Goal: Task Accomplishment & Management: Complete application form

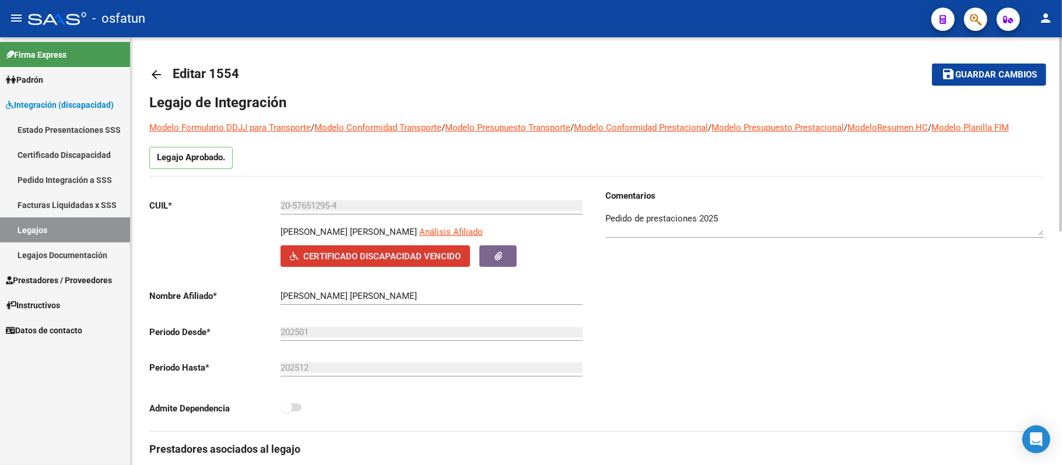
click at [399, 257] on span "Certificado Discapacidad Vencido" at bounding box center [381, 256] width 157 height 10
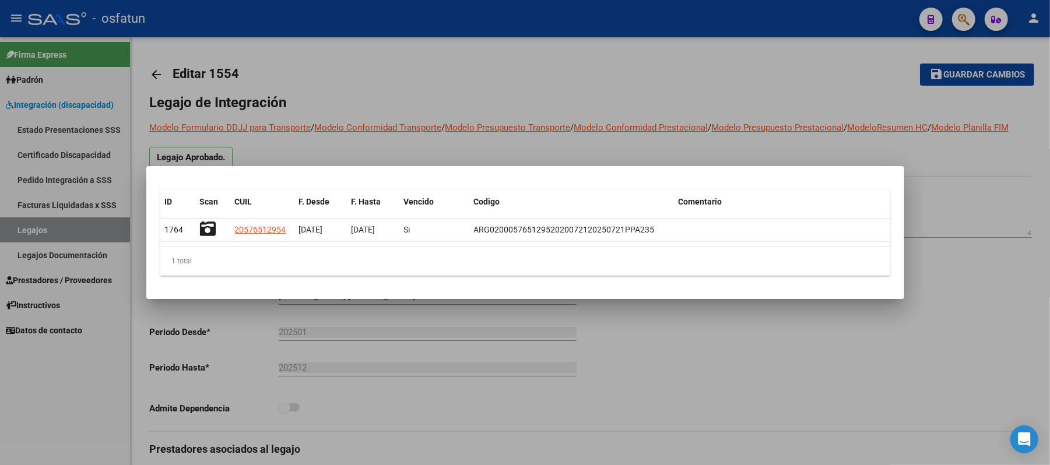
click at [989, 210] on div at bounding box center [525, 232] width 1050 height 465
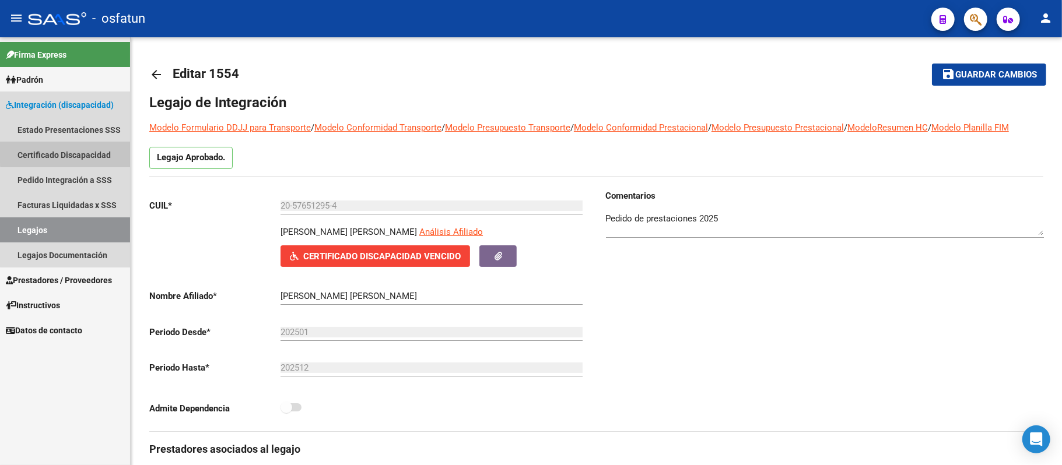
click at [69, 150] on link "Certificado Discapacidad" at bounding box center [65, 154] width 130 height 25
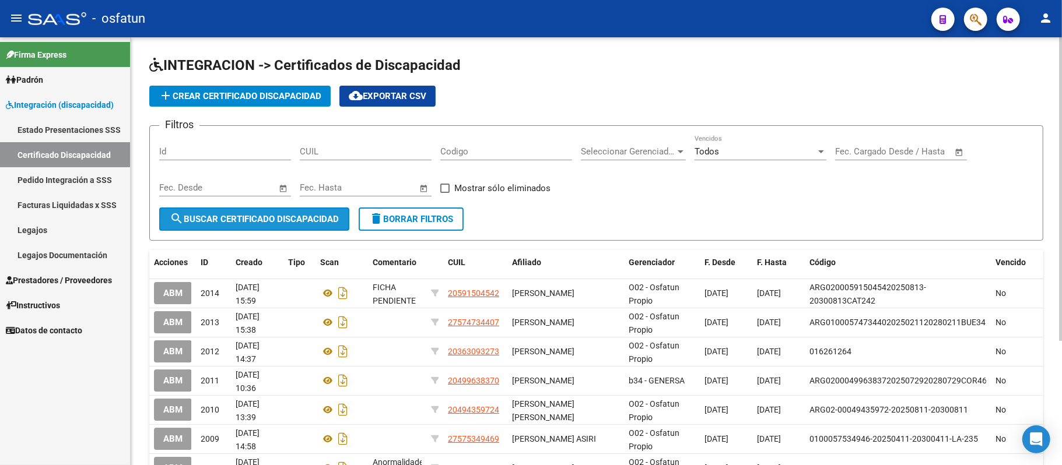
click at [209, 223] on span "search Buscar Certificado Discapacidad" at bounding box center [254, 219] width 169 height 10
click at [316, 152] on input "CUIL" at bounding box center [366, 151] width 132 height 10
paste input "20-57651295-4"
type input "20-57651295-4"
click at [262, 215] on span "search Buscar Certificado Discapacidad" at bounding box center [254, 219] width 169 height 10
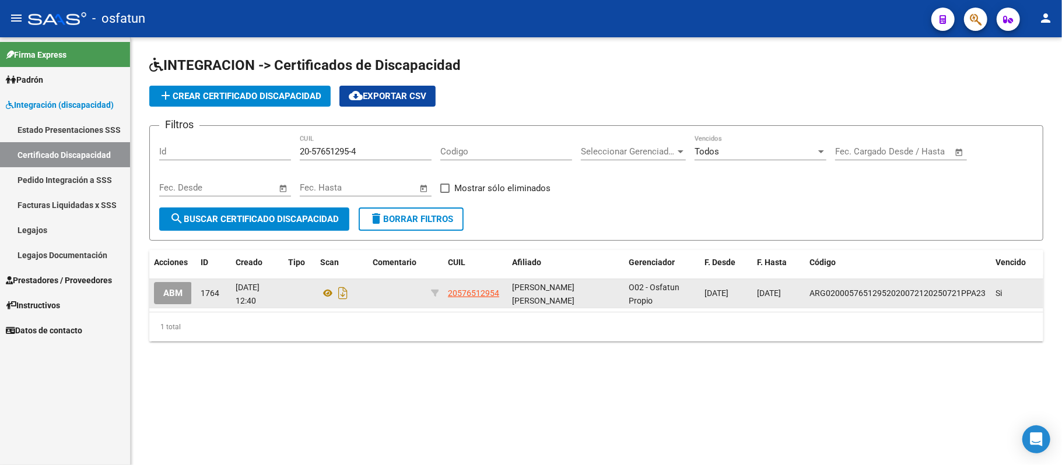
click at [173, 289] on span "ABM" at bounding box center [172, 294] width 19 height 10
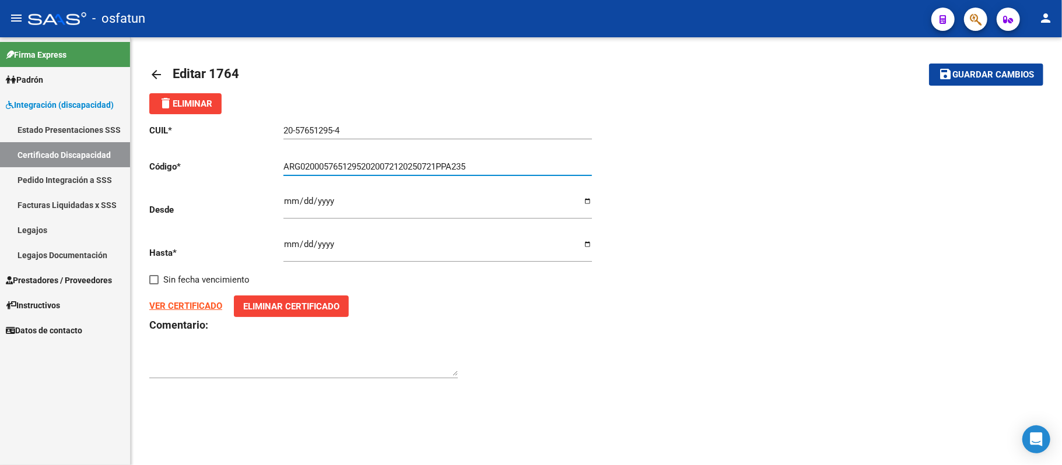
drag, startPoint x: 481, startPoint y: 168, endPoint x: 282, endPoint y: 162, distance: 198.4
click at [282, 162] on app-form-text-field "Código * ARG02000576512952020072120250721PPA235 Ingresar el Codigo" at bounding box center [370, 167] width 443 height 10
type input "a"
type input "ARG02000576512952025050720300507"
click at [344, 199] on input "[DATE]" at bounding box center [437, 206] width 309 height 19
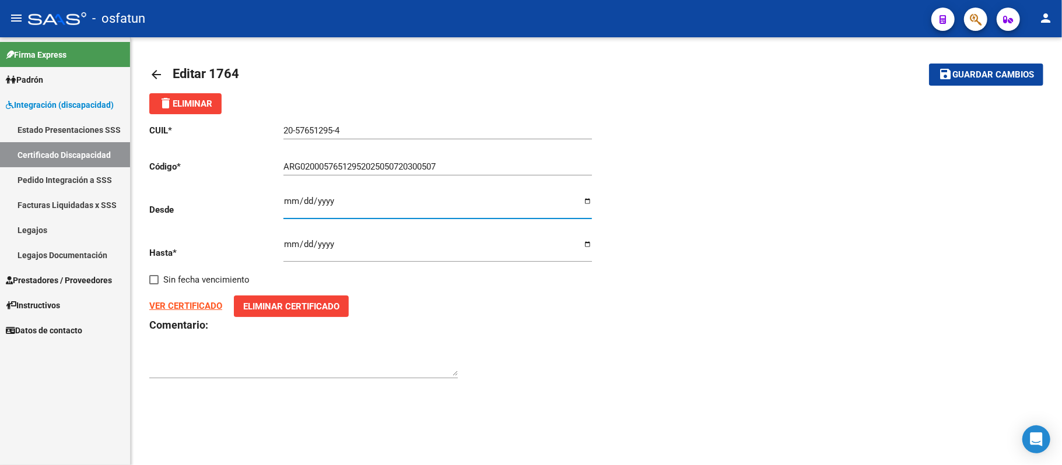
type input "[DATE]"
click at [339, 243] on input "[DATE]" at bounding box center [437, 249] width 309 height 19
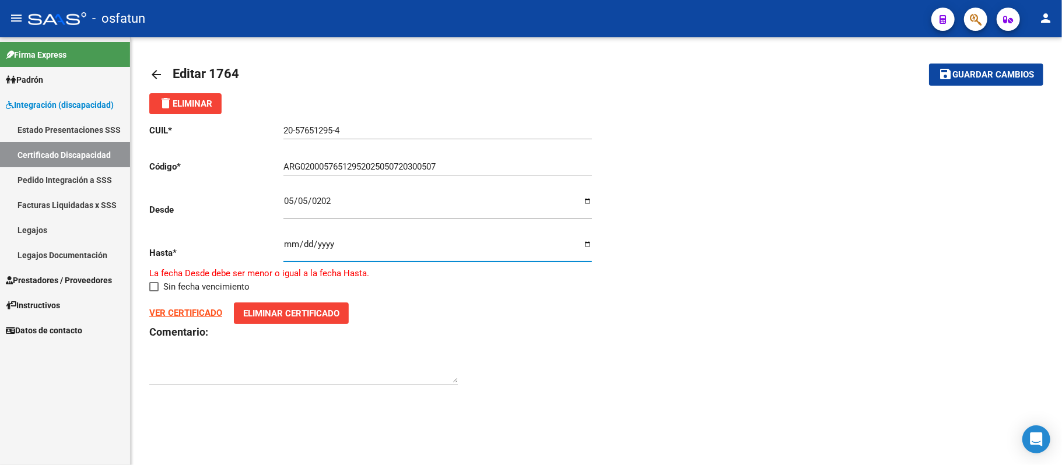
type input "[DATE]"
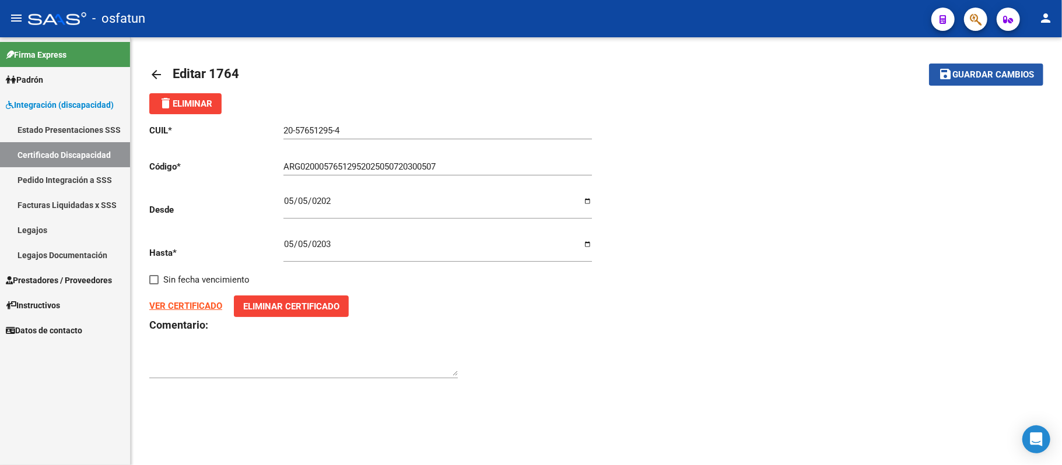
click at [989, 73] on span "Guardar cambios" at bounding box center [993, 75] width 82 height 10
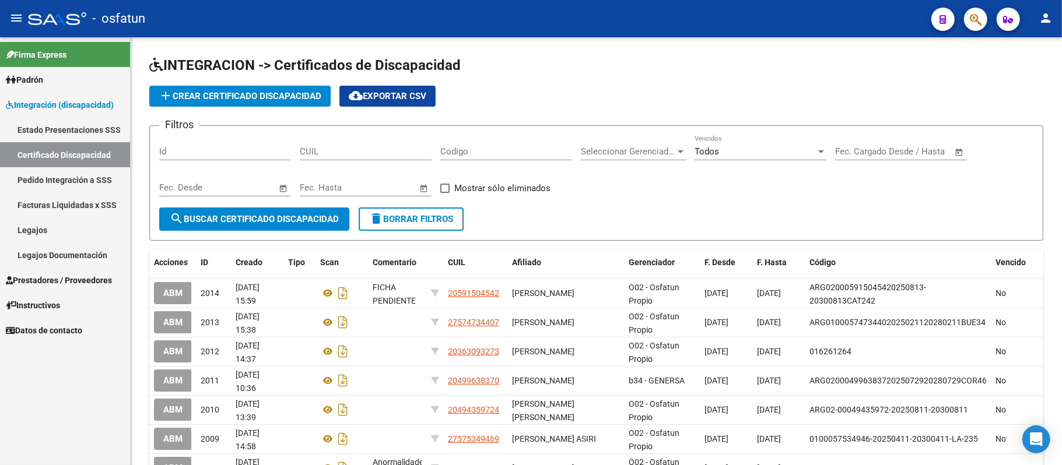
click at [73, 234] on link "Legajos" at bounding box center [65, 230] width 130 height 25
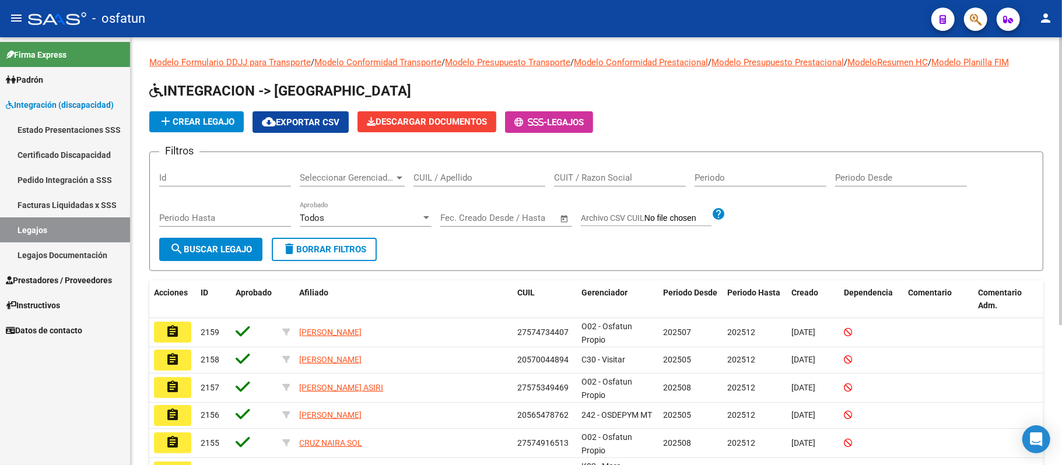
click at [448, 178] on input "CUIL / Apellido" at bounding box center [480, 178] width 132 height 10
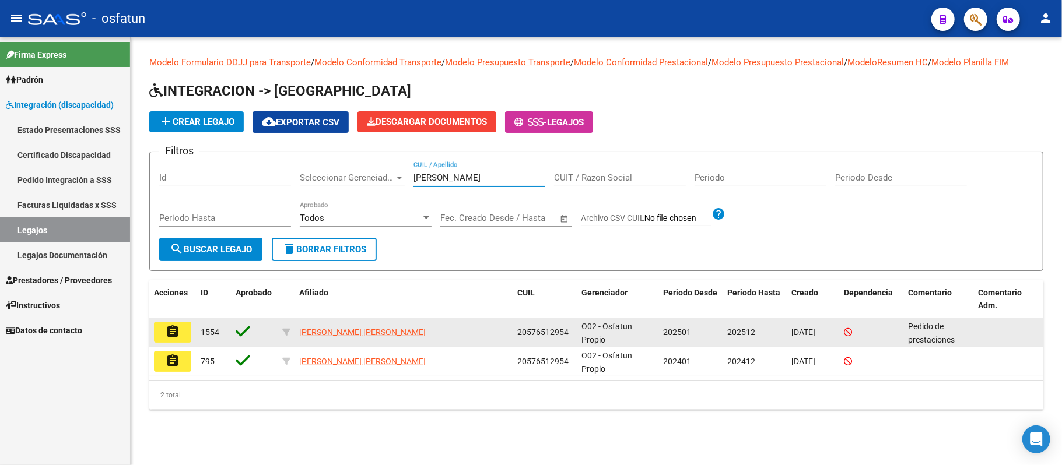
type input "[PERSON_NAME]"
click at [171, 339] on button "assignment" at bounding box center [172, 332] width 37 height 21
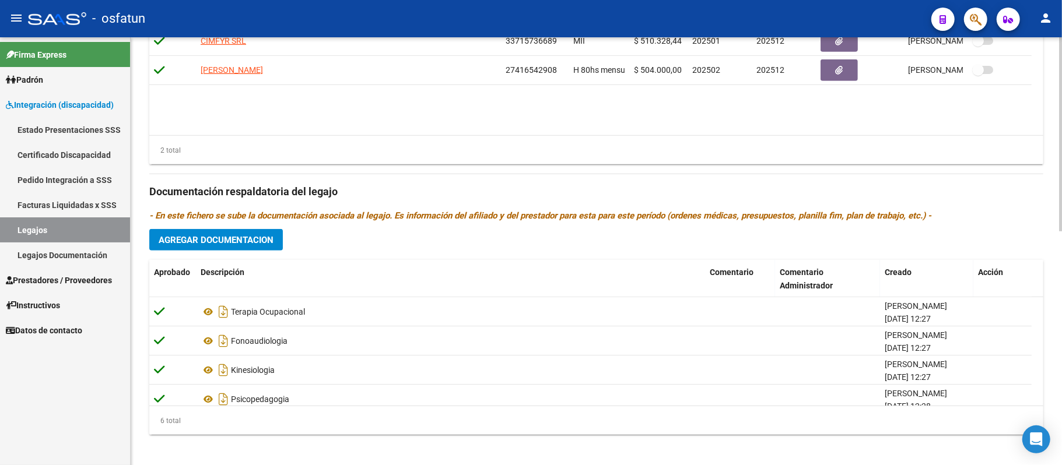
scroll to position [516, 0]
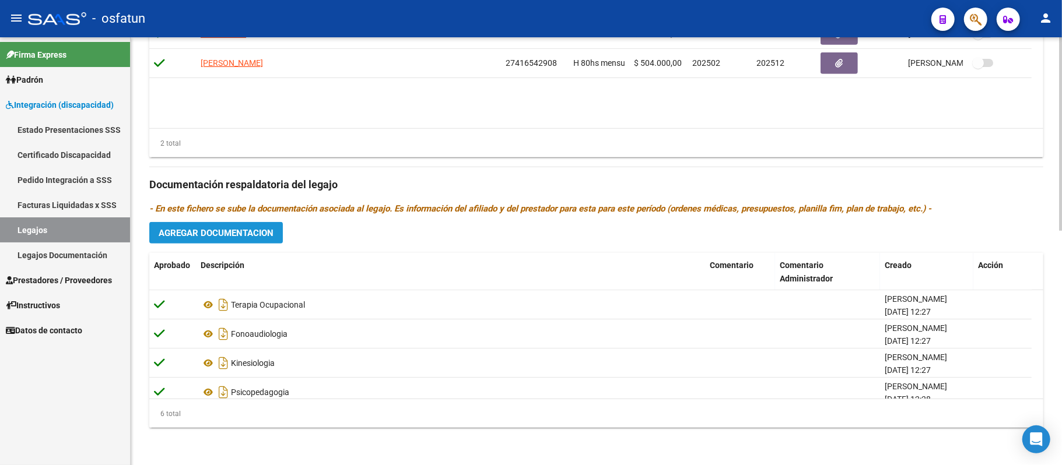
click at [218, 234] on span "Agregar Documentacion" at bounding box center [216, 233] width 115 height 10
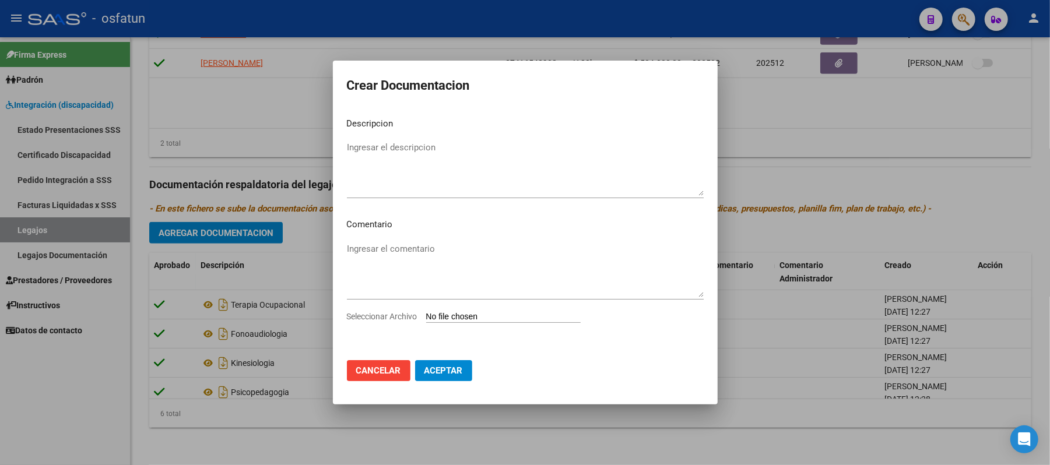
click at [453, 316] on input "Seleccionar Archivo" at bounding box center [503, 317] width 155 height 11
type input "C:\fakepath\PRESUPUESTO.pdf"
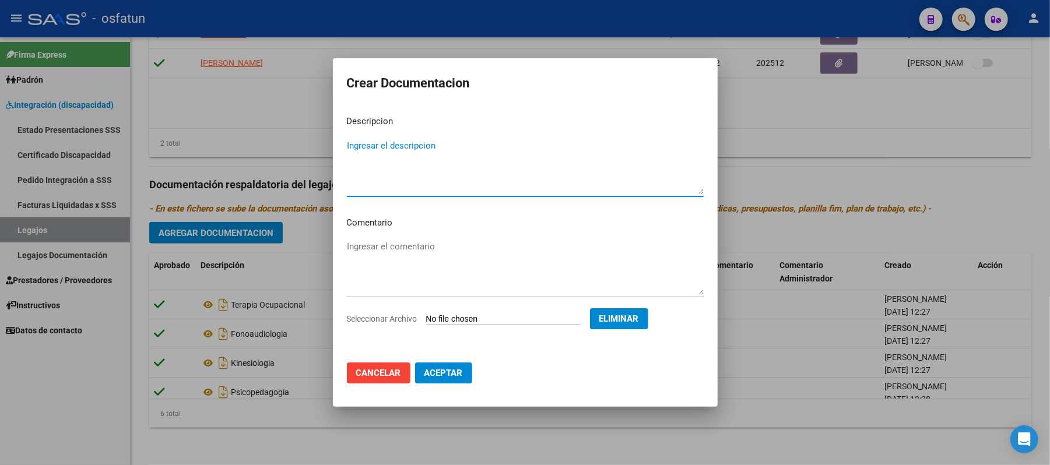
click at [464, 183] on textarea "Ingresar el descripcion" at bounding box center [525, 166] width 357 height 55
click at [348, 142] on textarea "PRESUPUESTO [DATE]-[DATE]" at bounding box center [525, 166] width 357 height 55
type textarea "ACOMP TERAP PRESUPUESTO [DATE]-[DATE]"
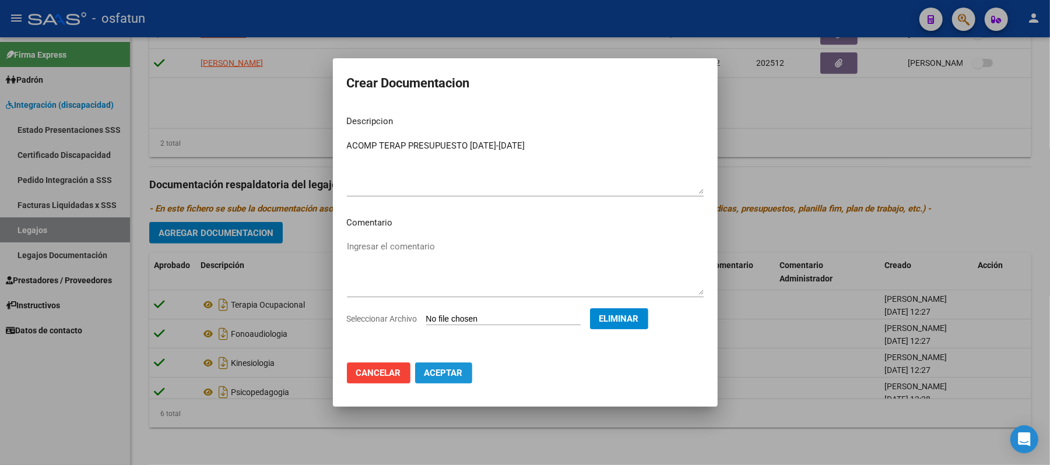
click at [430, 370] on span "Aceptar" at bounding box center [444, 373] width 38 height 10
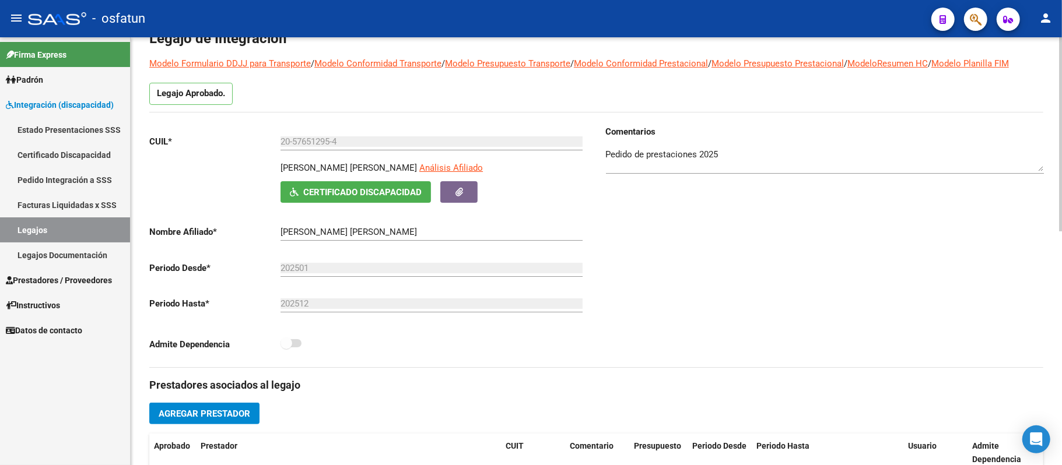
scroll to position [50, 0]
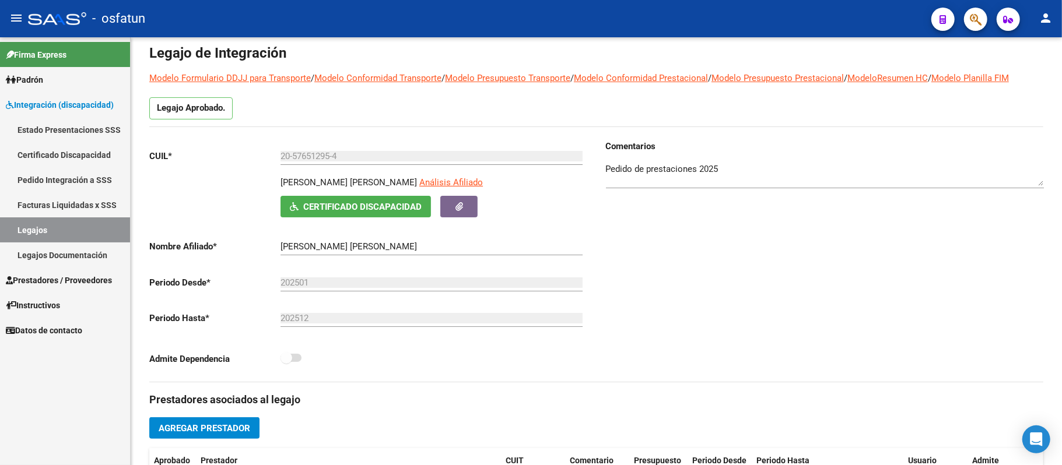
click at [40, 229] on link "Legajos" at bounding box center [65, 230] width 130 height 25
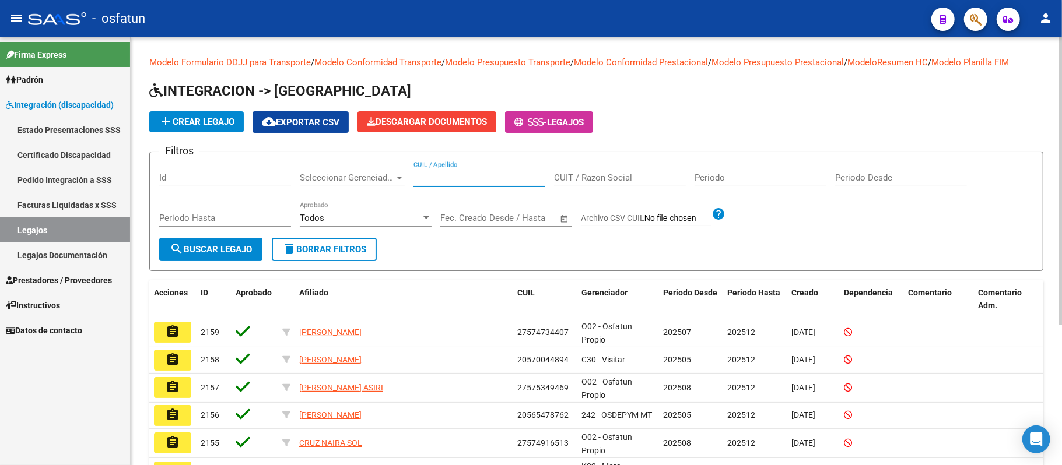
click at [460, 174] on input "CUIL / Apellido" at bounding box center [480, 178] width 132 height 10
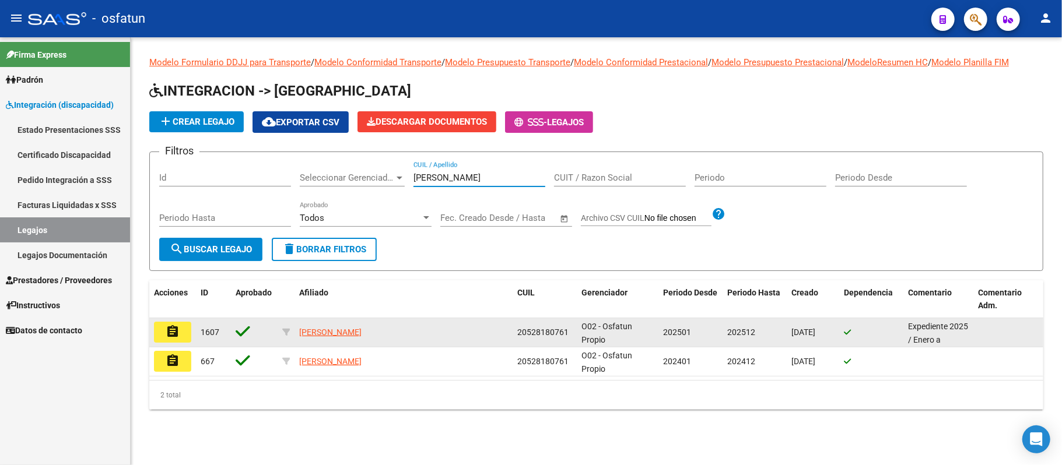
type input "[PERSON_NAME]"
click at [171, 334] on mat-icon "assignment" at bounding box center [173, 332] width 14 height 14
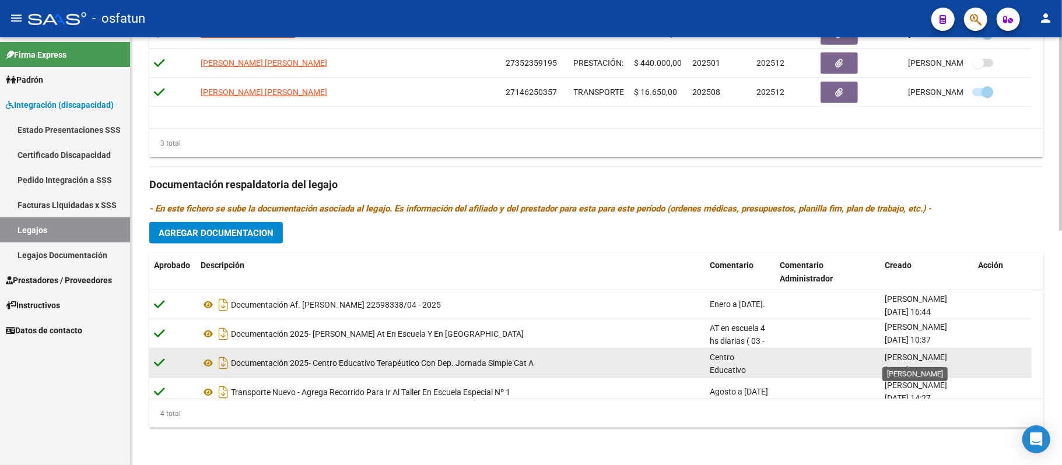
scroll to position [1, 0]
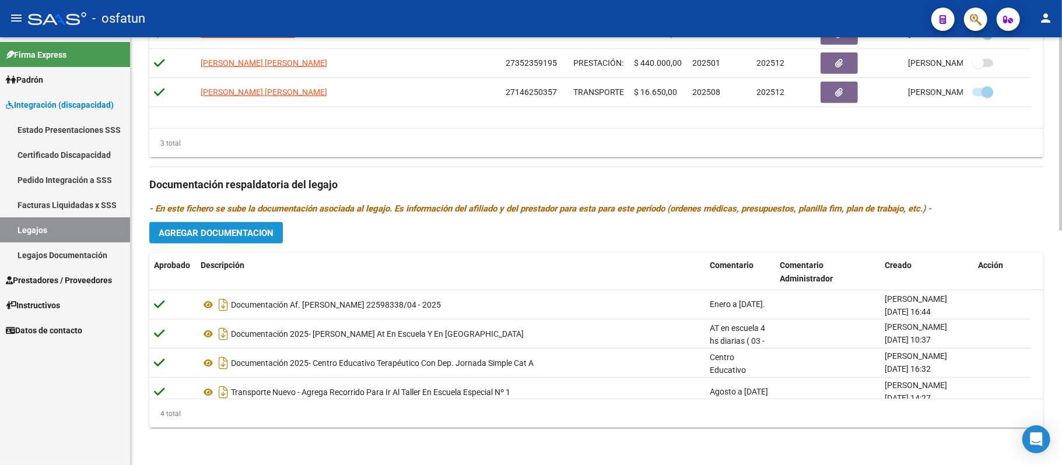
click at [239, 234] on span "Agregar Documentacion" at bounding box center [216, 233] width 115 height 10
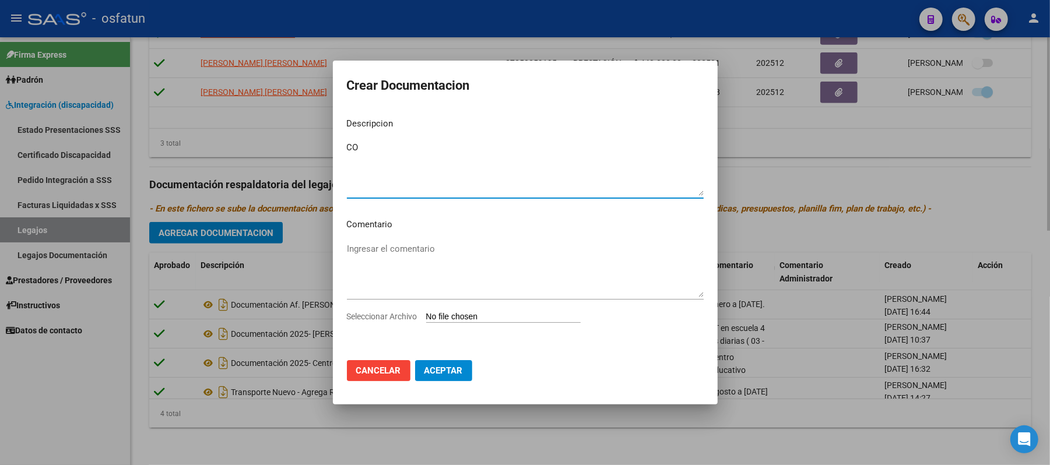
type textarea "C"
click at [404, 143] on textarea "ACOMP TERAP JULIO [DATE]" at bounding box center [525, 168] width 357 height 55
type textarea "ACOMP TERAP ESCUELA JULIO [DATE]"
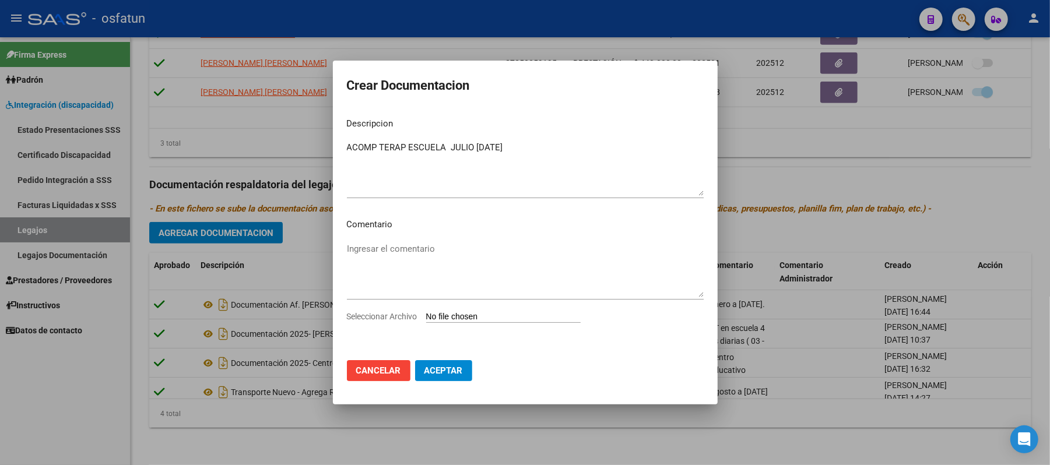
click at [486, 317] on input "Seleccionar Archivo" at bounding box center [503, 317] width 155 height 11
click at [463, 318] on input "Seleccionar Archivo" at bounding box center [503, 317] width 155 height 11
type input "C:\fakepath\PRESUPUESTO1.jpeg"
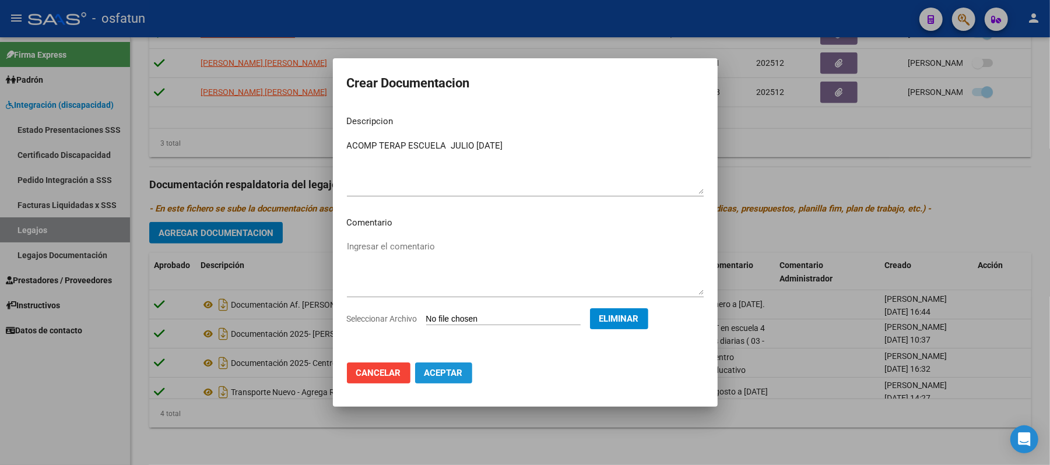
click at [461, 369] on span "Aceptar" at bounding box center [444, 373] width 38 height 10
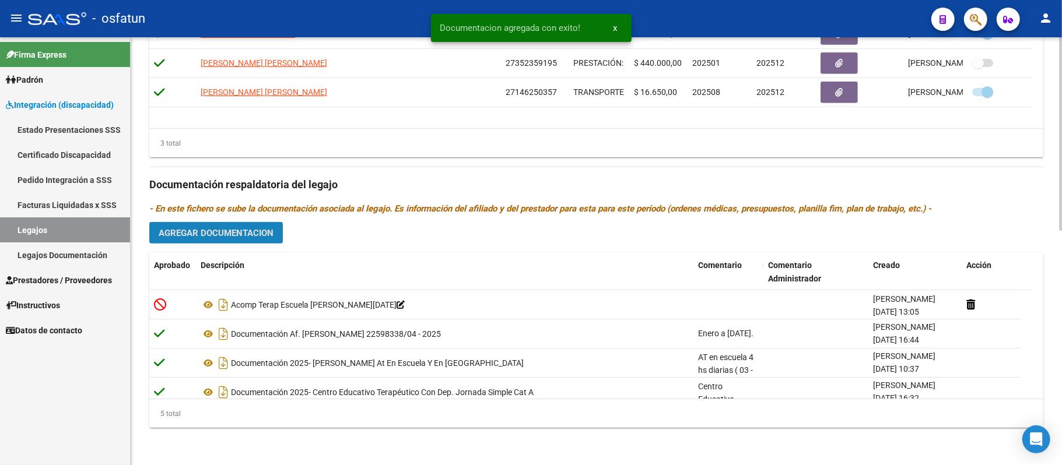
click at [253, 230] on span "Agregar Documentacion" at bounding box center [216, 233] width 115 height 10
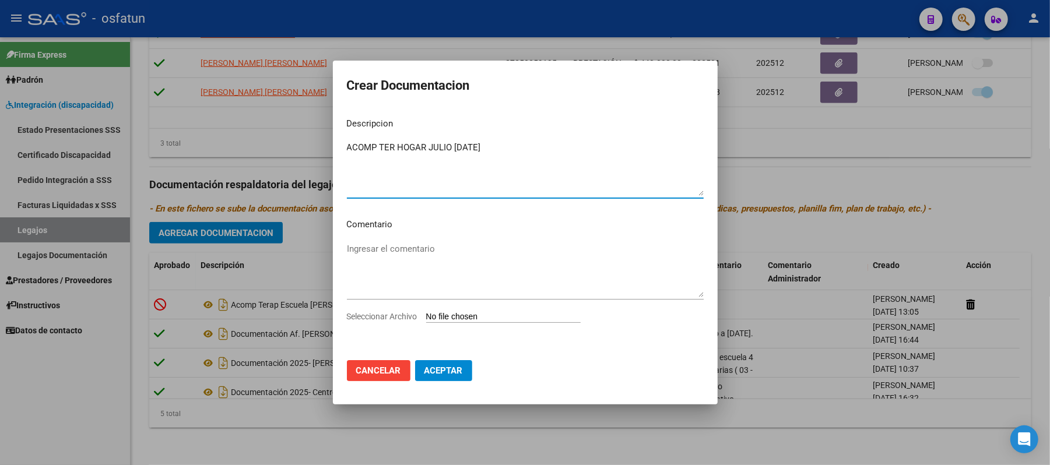
type textarea "ACOMP TER HOGAR JULIO [DATE]"
click at [451, 317] on input "Seleccionar Archivo" at bounding box center [503, 317] width 155 height 11
type input "C:\fakepath\PRESUPUESTO2.jpeg"
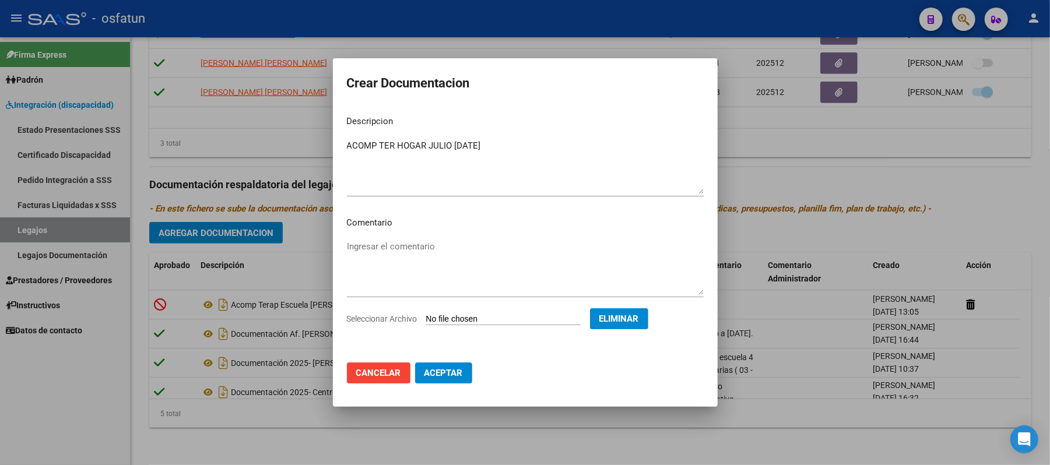
click at [815, 453] on div at bounding box center [525, 232] width 1050 height 465
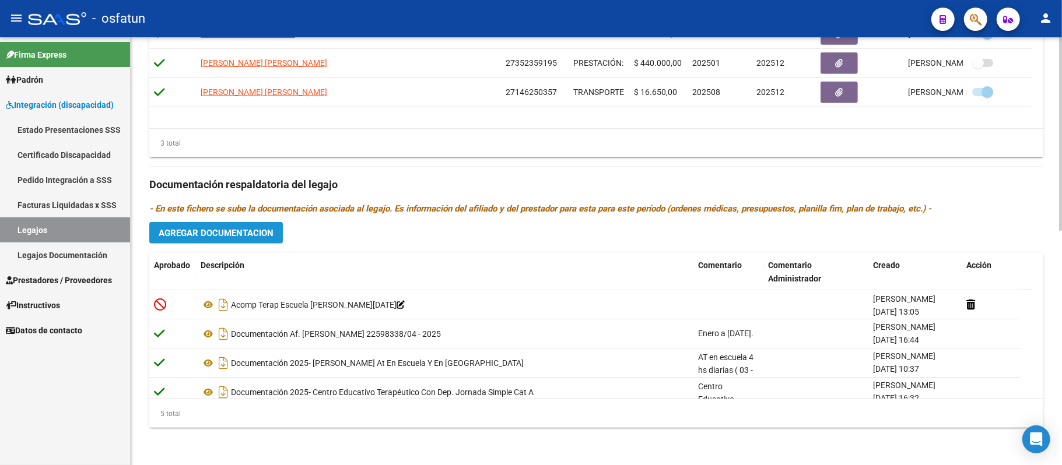
click at [247, 238] on span "Agregar Documentacion" at bounding box center [216, 233] width 115 height 10
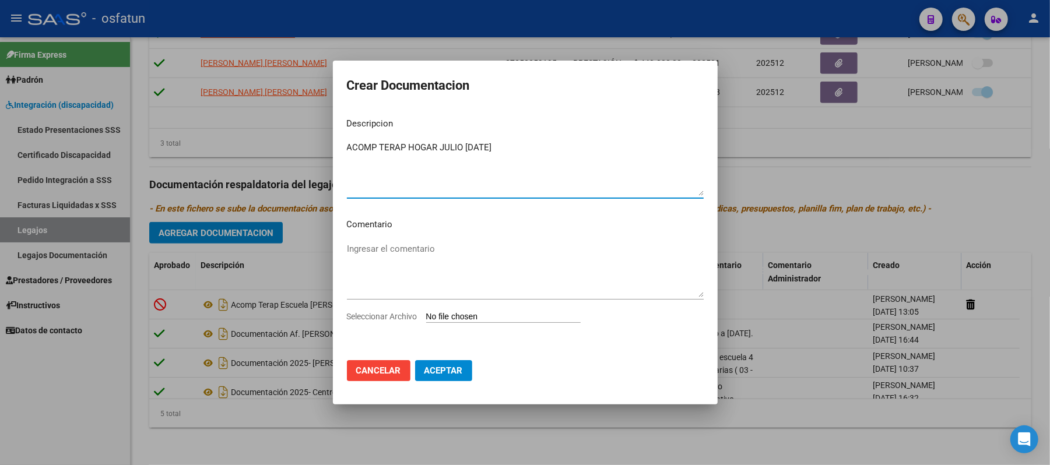
type textarea "ACOMP TERAP HOGAR JULIO [DATE]"
click at [449, 318] on input "Seleccionar Archivo" at bounding box center [503, 317] width 155 height 11
type input "C:\fakepath\PRESUPUESTO1.jpeg"
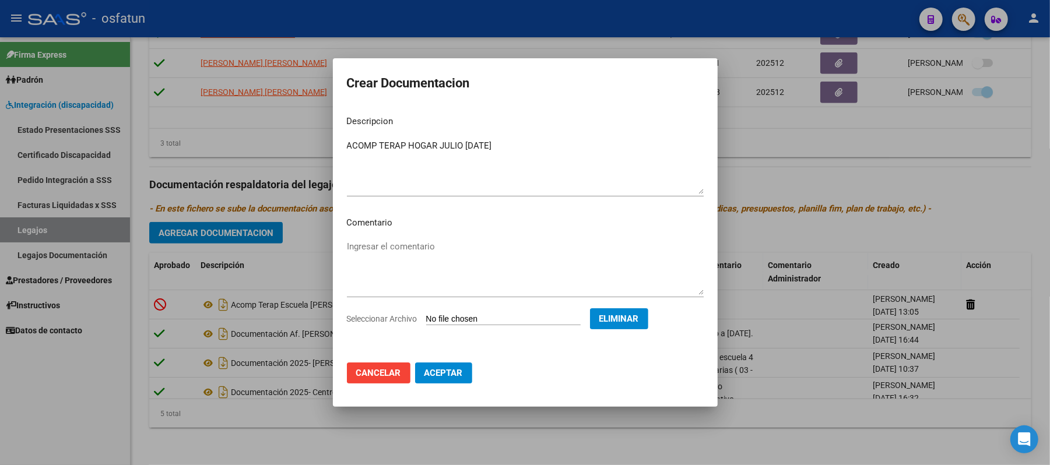
click at [626, 314] on span "Eliminar" at bounding box center [620, 319] width 40 height 10
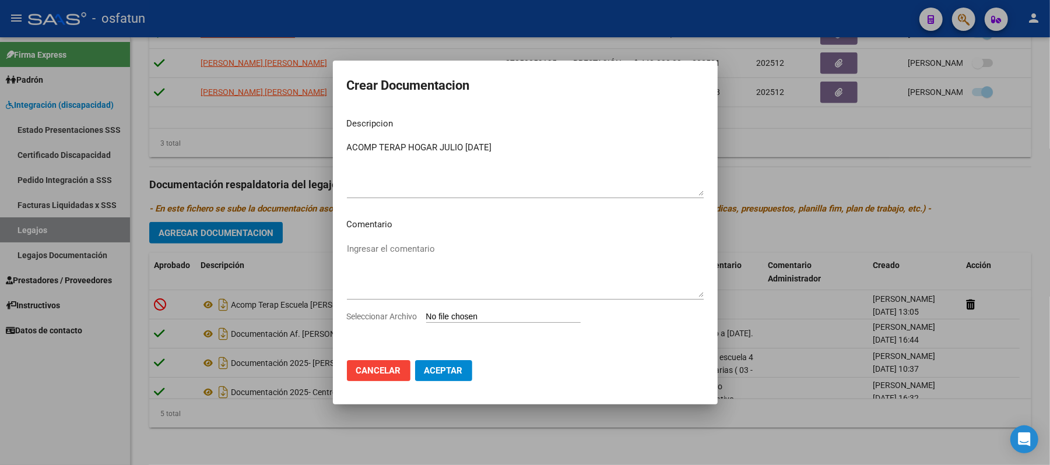
click at [500, 317] on input "Seleccionar Archivo" at bounding box center [503, 317] width 155 height 11
type input "C:\fakepath\PRESUPUESTO2.jpeg"
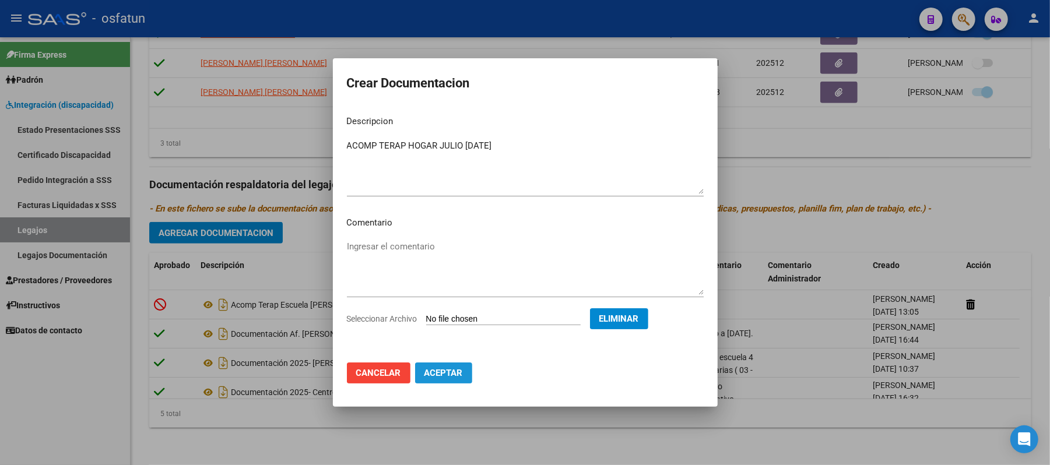
click at [456, 374] on span "Aceptar" at bounding box center [444, 373] width 38 height 10
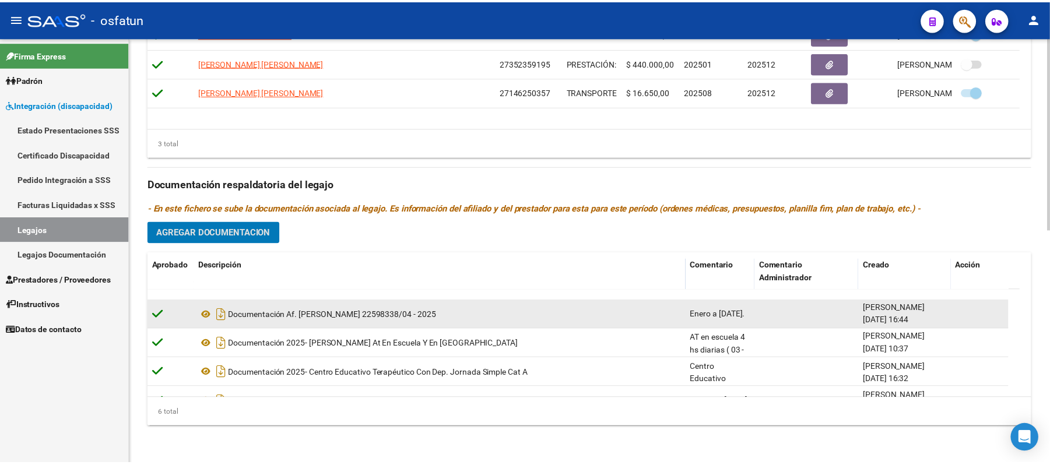
scroll to position [70, 0]
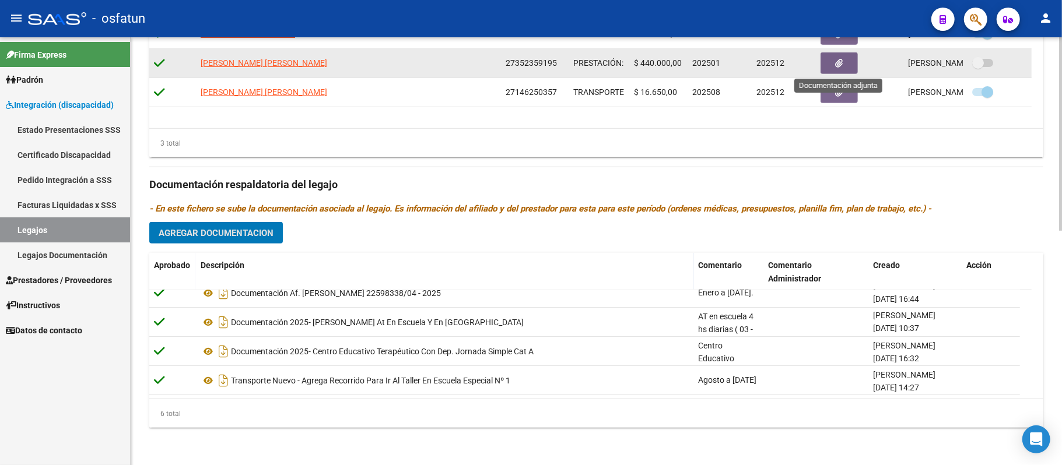
click at [847, 61] on button "button" at bounding box center [839, 63] width 37 height 22
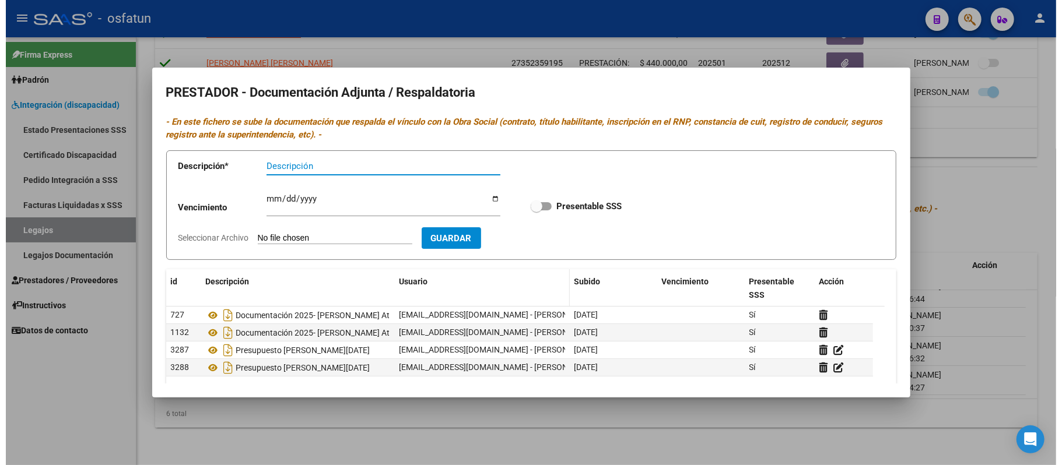
scroll to position [71, 0]
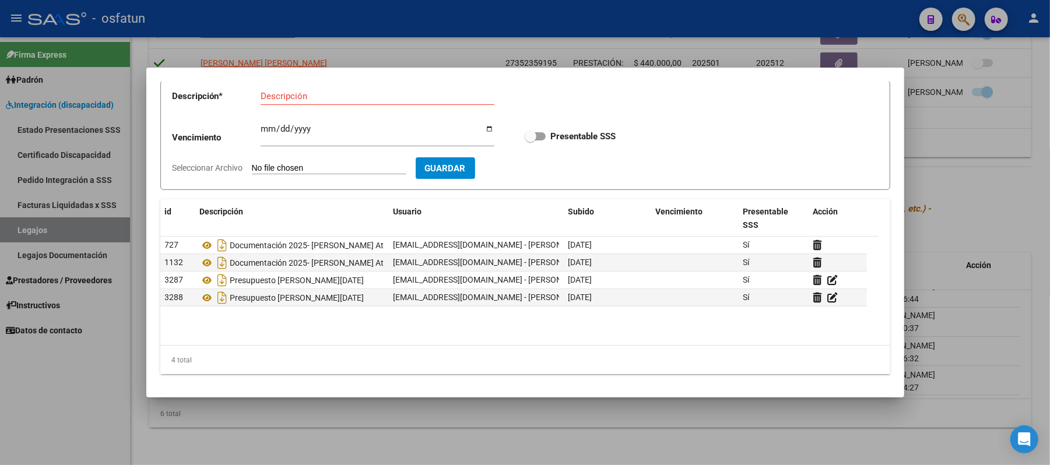
click at [997, 185] on div at bounding box center [525, 232] width 1050 height 465
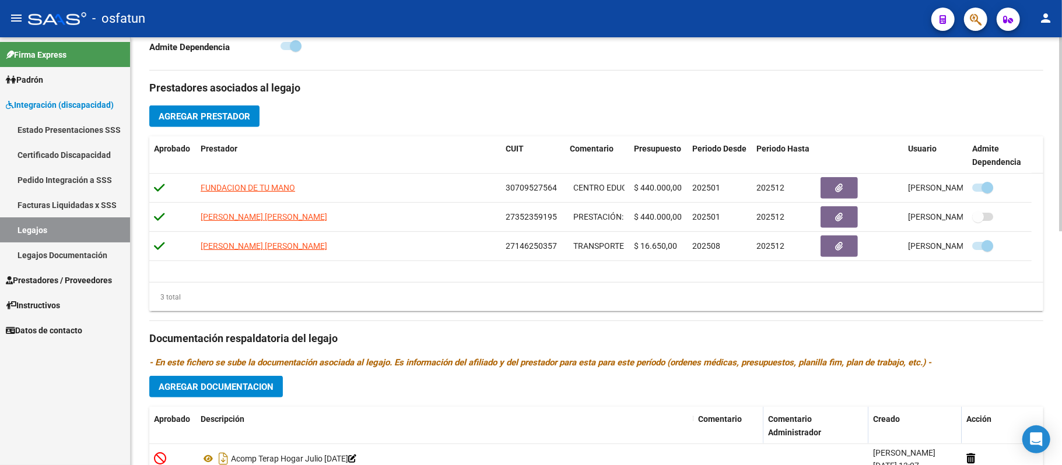
scroll to position [360, 0]
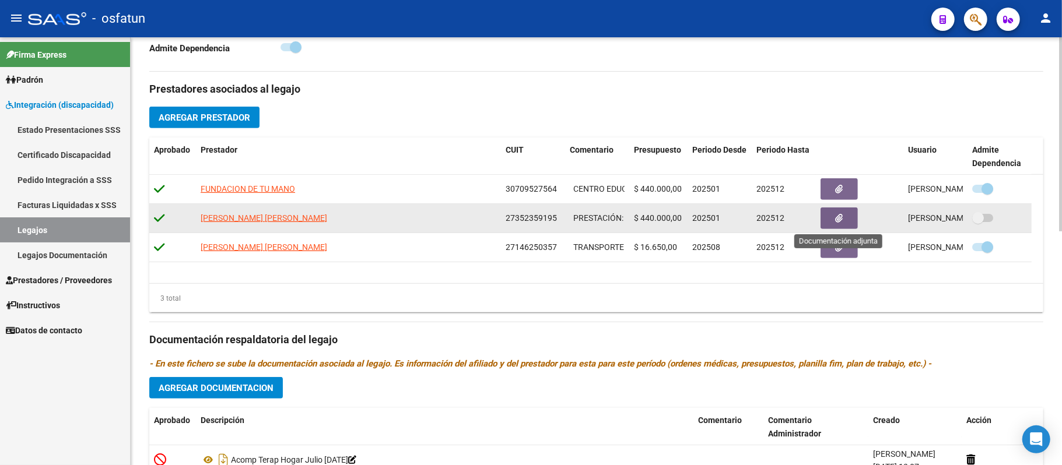
click at [836, 216] on icon "button" at bounding box center [840, 218] width 8 height 9
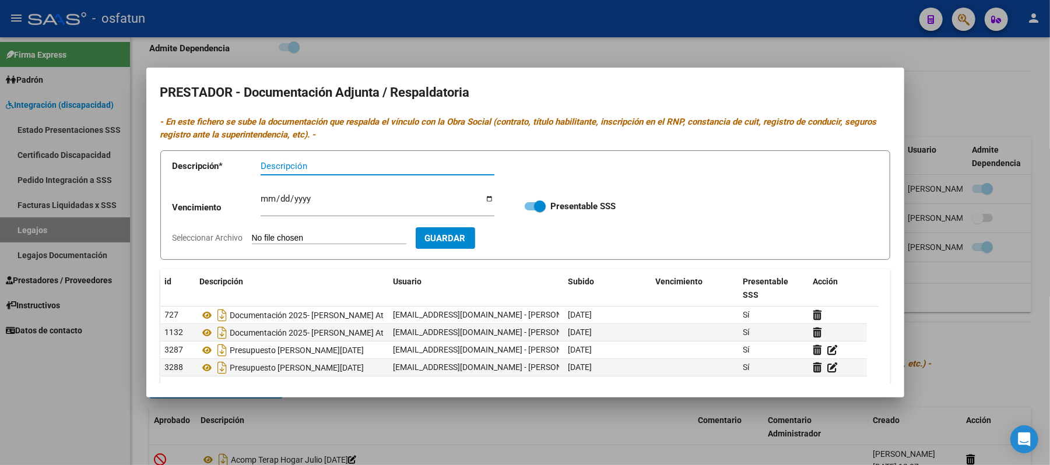
click at [1038, 94] on div at bounding box center [525, 232] width 1050 height 465
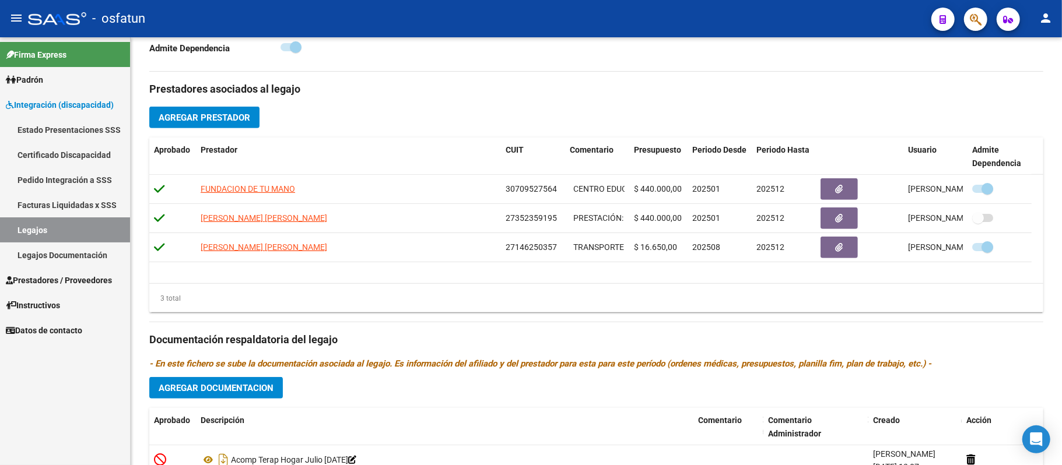
click at [70, 234] on link "Legajos" at bounding box center [65, 230] width 130 height 25
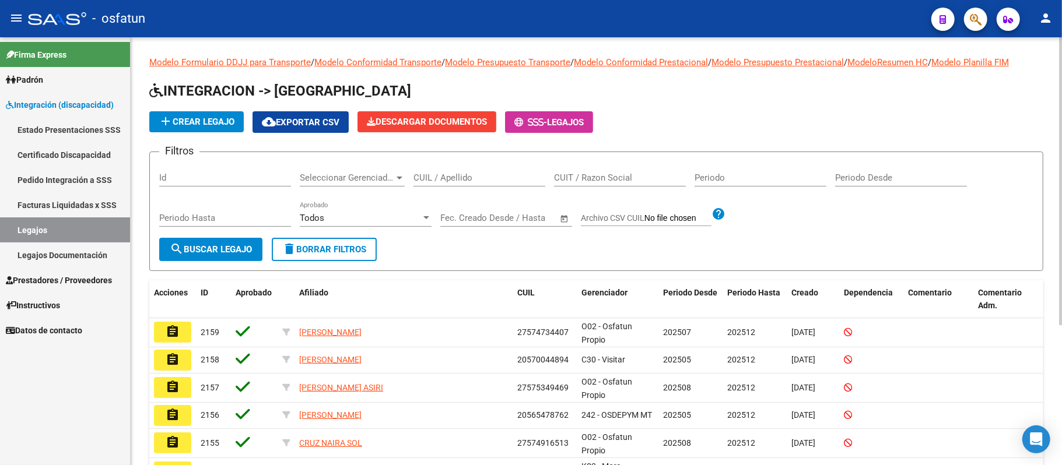
click at [426, 173] on input "CUIL / Apellido" at bounding box center [480, 178] width 132 height 10
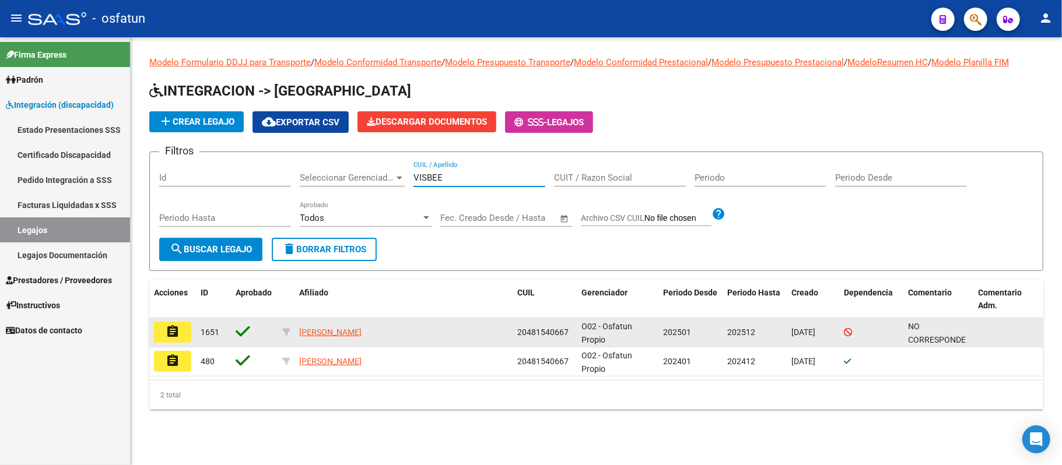
type input "VISBEE"
click at [169, 328] on mat-icon "assignment" at bounding box center [173, 332] width 14 height 14
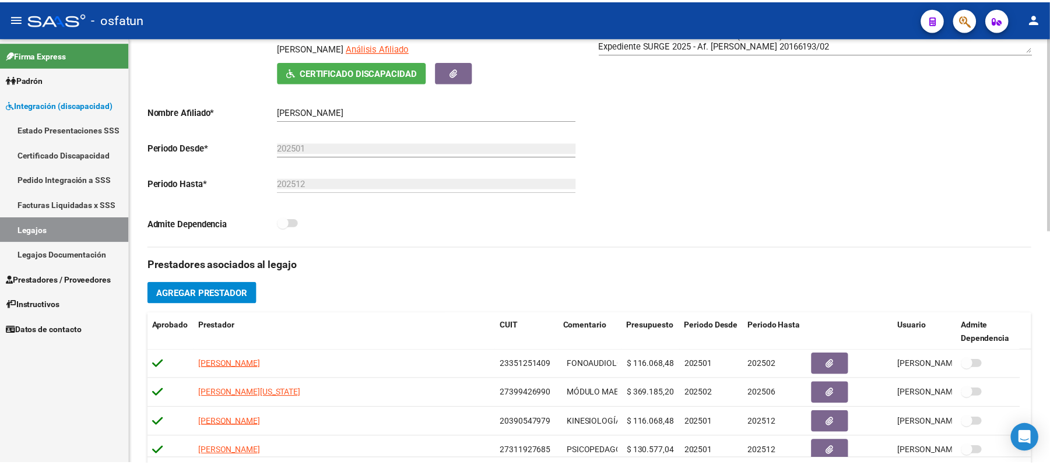
scroll to position [233, 0]
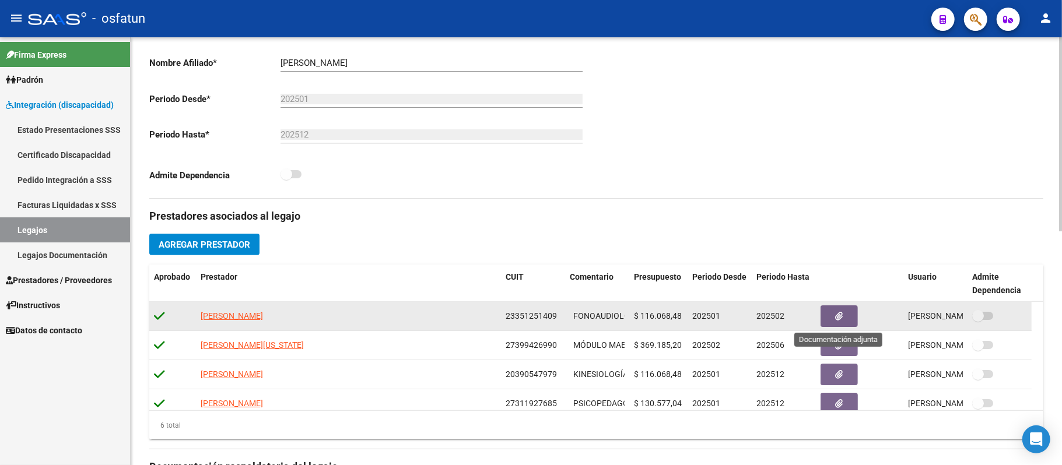
click at [847, 316] on button "button" at bounding box center [839, 317] width 37 height 22
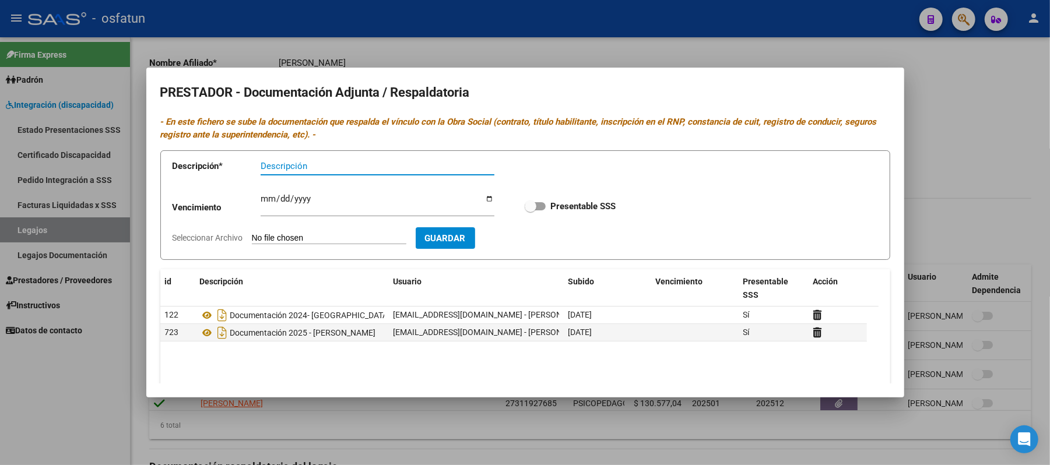
click at [302, 169] on input "Descripción" at bounding box center [378, 166] width 234 height 10
type input "BAJA PRESTADOR"
click at [306, 236] on input "Seleccionar Archivo" at bounding box center [329, 238] width 155 height 11
type input "C:\fakepath\Nota de baja - [PERSON_NAME].jpeg"
click at [534, 239] on span "Guardar" at bounding box center [513, 238] width 41 height 10
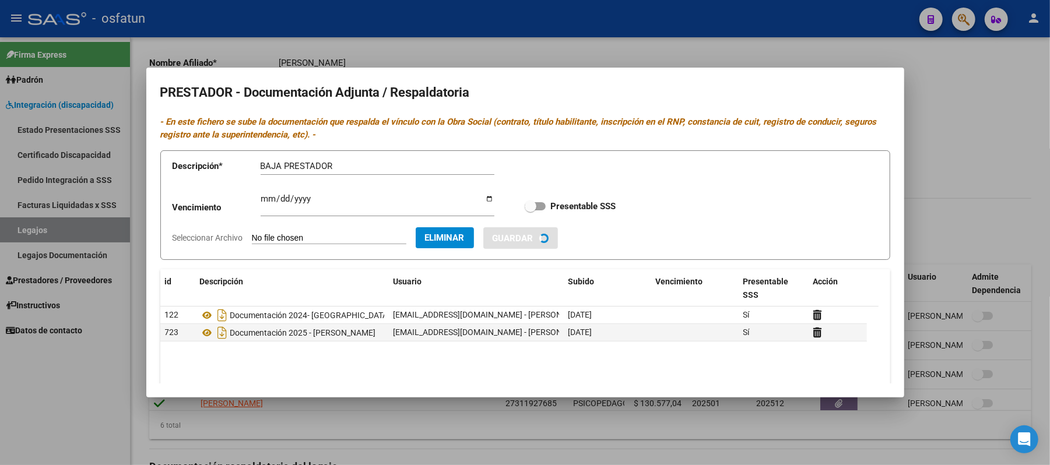
checkbox input "true"
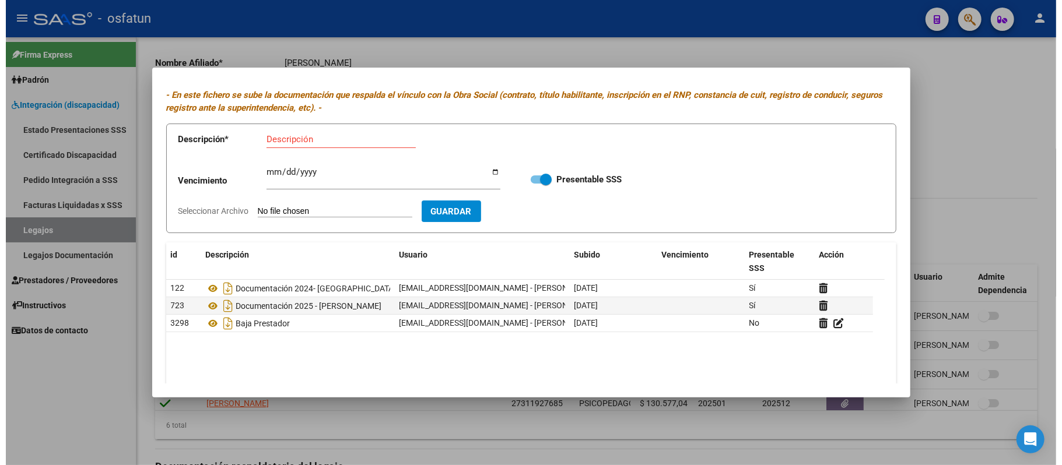
scroll to position [0, 0]
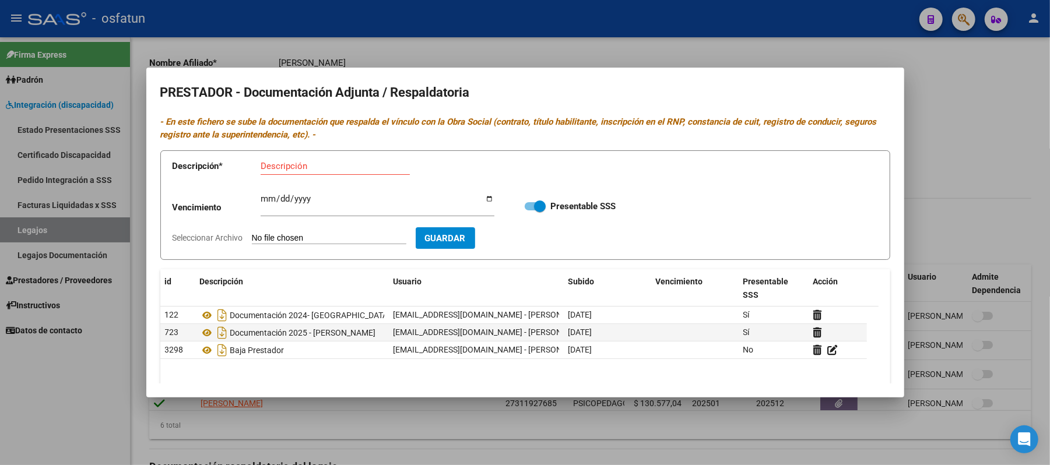
click at [943, 131] on div at bounding box center [525, 232] width 1050 height 465
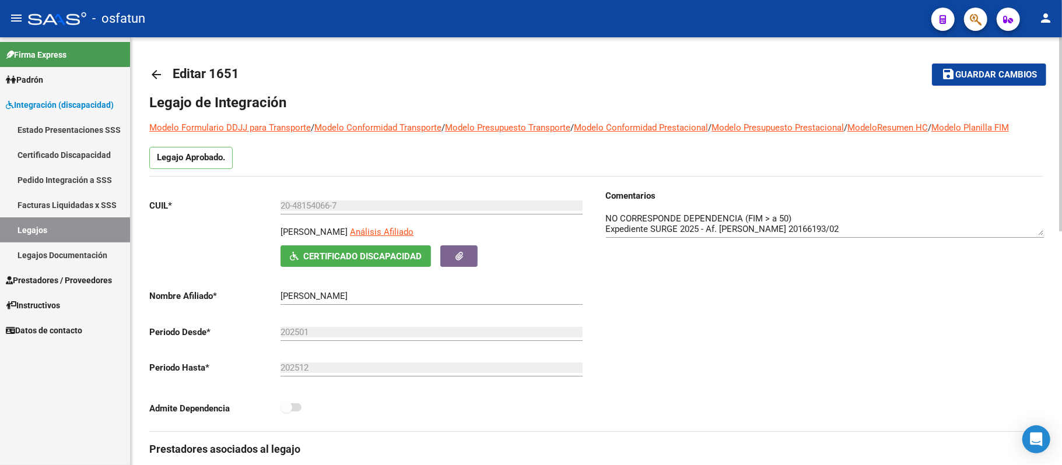
click at [982, 73] on span "Guardar cambios" at bounding box center [996, 75] width 82 height 10
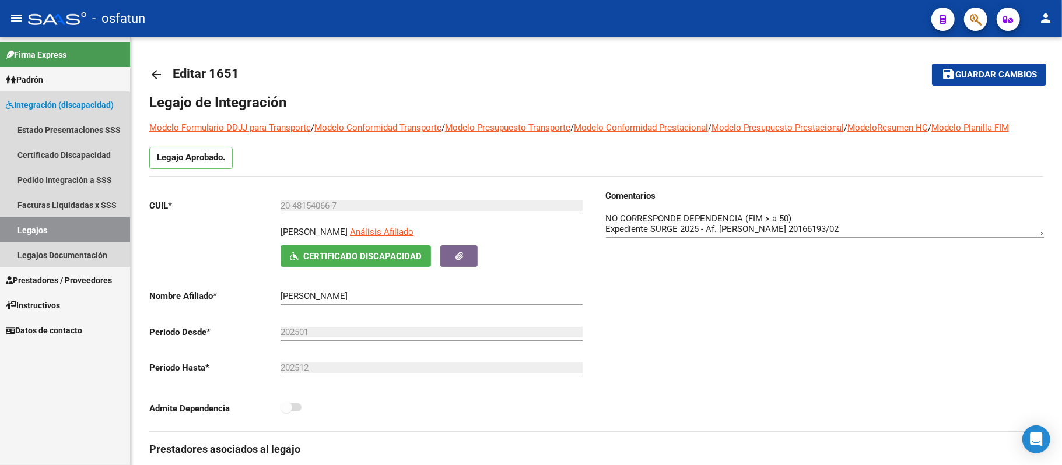
click at [34, 226] on link "Legajos" at bounding box center [65, 230] width 130 height 25
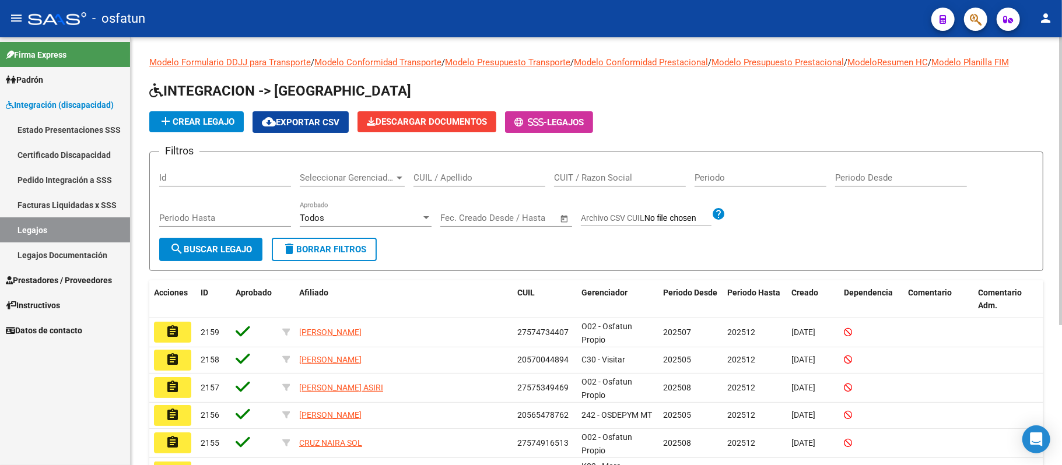
click at [453, 175] on input "CUIL / Apellido" at bounding box center [480, 178] width 132 height 10
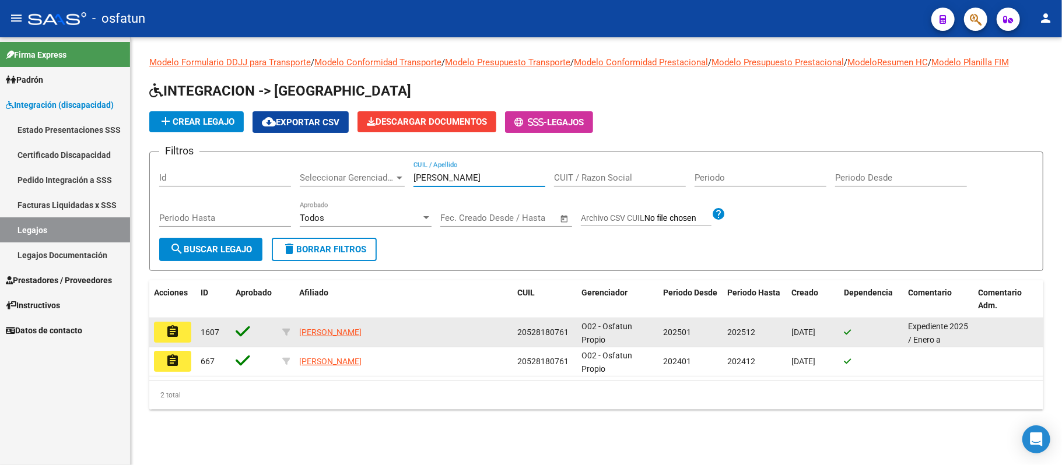
type input "[PERSON_NAME]"
click at [166, 331] on mat-icon "assignment" at bounding box center [173, 332] width 14 height 14
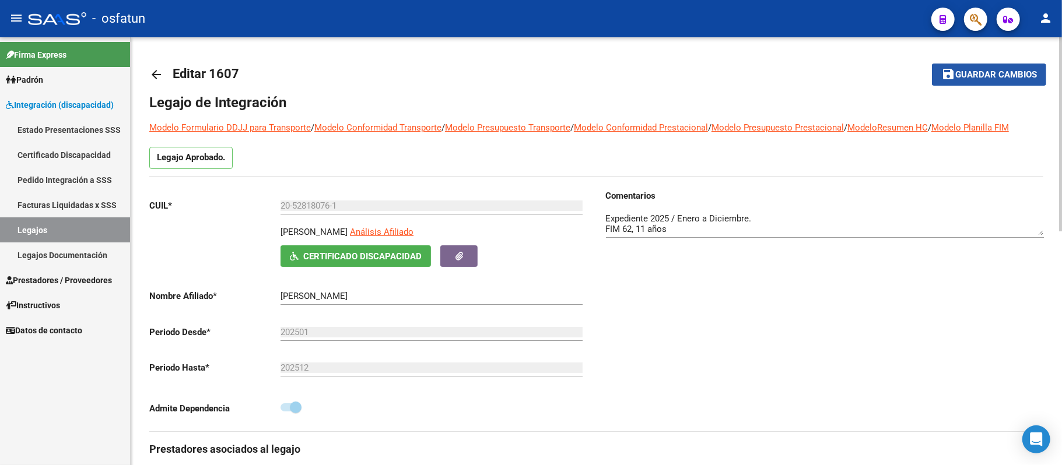
click at [1006, 70] on span "Guardar cambios" at bounding box center [996, 75] width 82 height 10
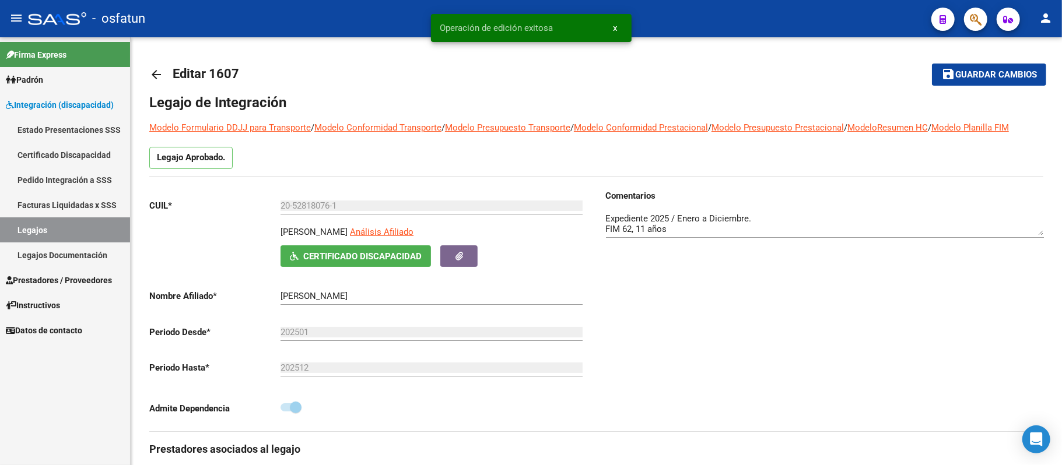
click at [63, 225] on link "Legajos" at bounding box center [65, 230] width 130 height 25
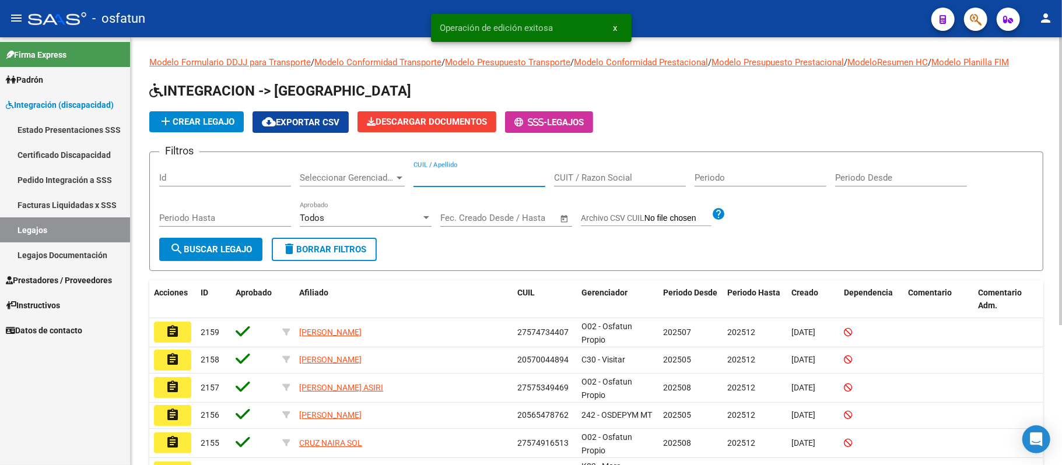
click at [453, 175] on input "CUIL / Apellido" at bounding box center [480, 178] width 132 height 10
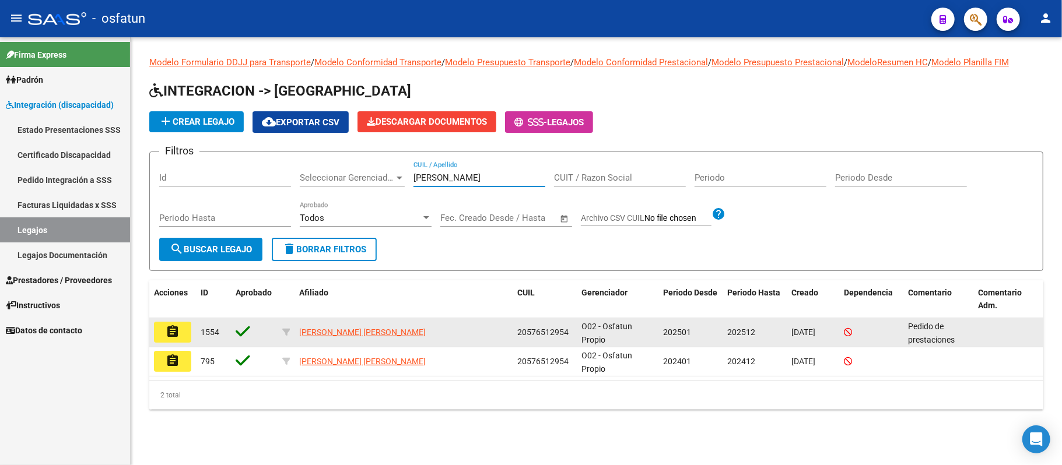
type input "[PERSON_NAME]"
click at [169, 334] on mat-icon "assignment" at bounding box center [173, 332] width 14 height 14
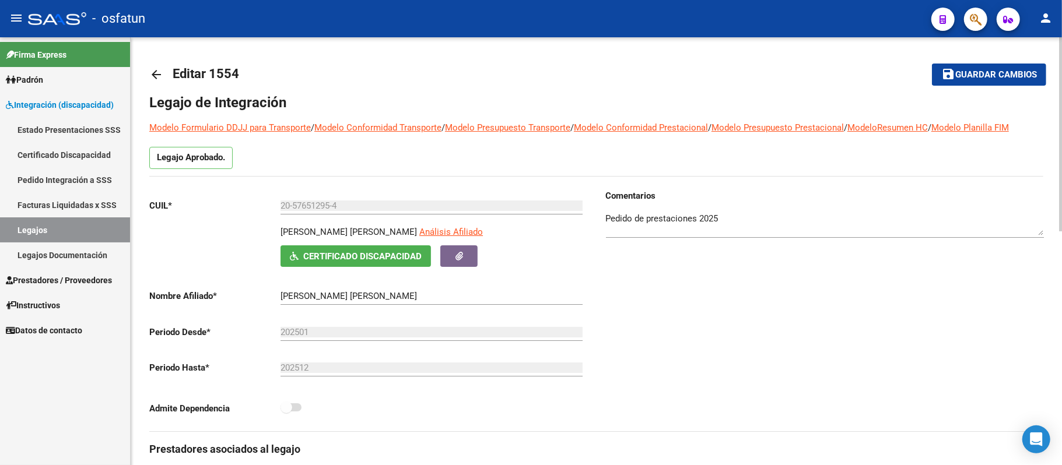
click at [964, 70] on span "Guardar cambios" at bounding box center [996, 75] width 82 height 10
